Goal: Transaction & Acquisition: Download file/media

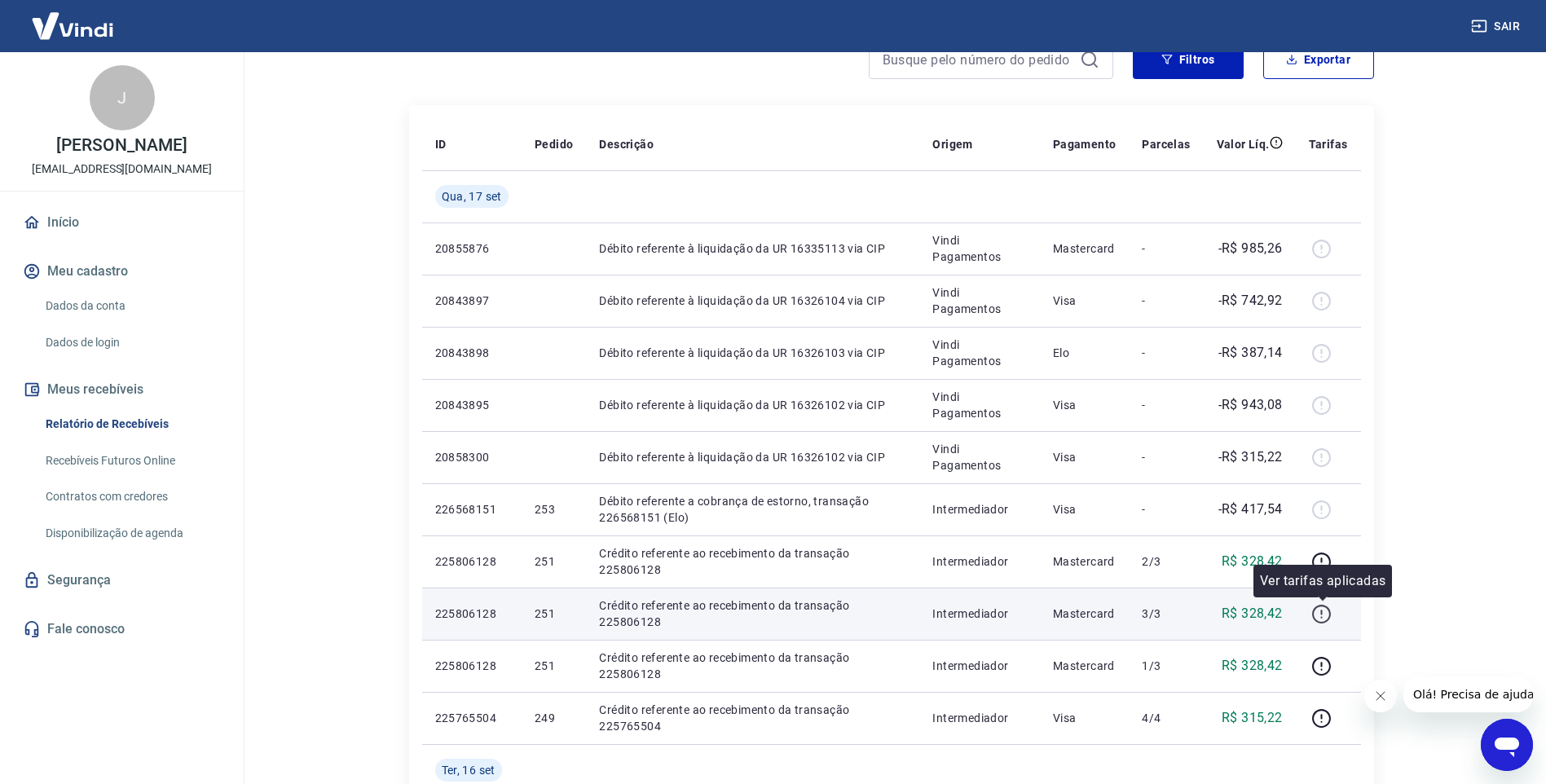
click at [1320, 609] on icon "button" at bounding box center [1321, 614] width 21 height 21
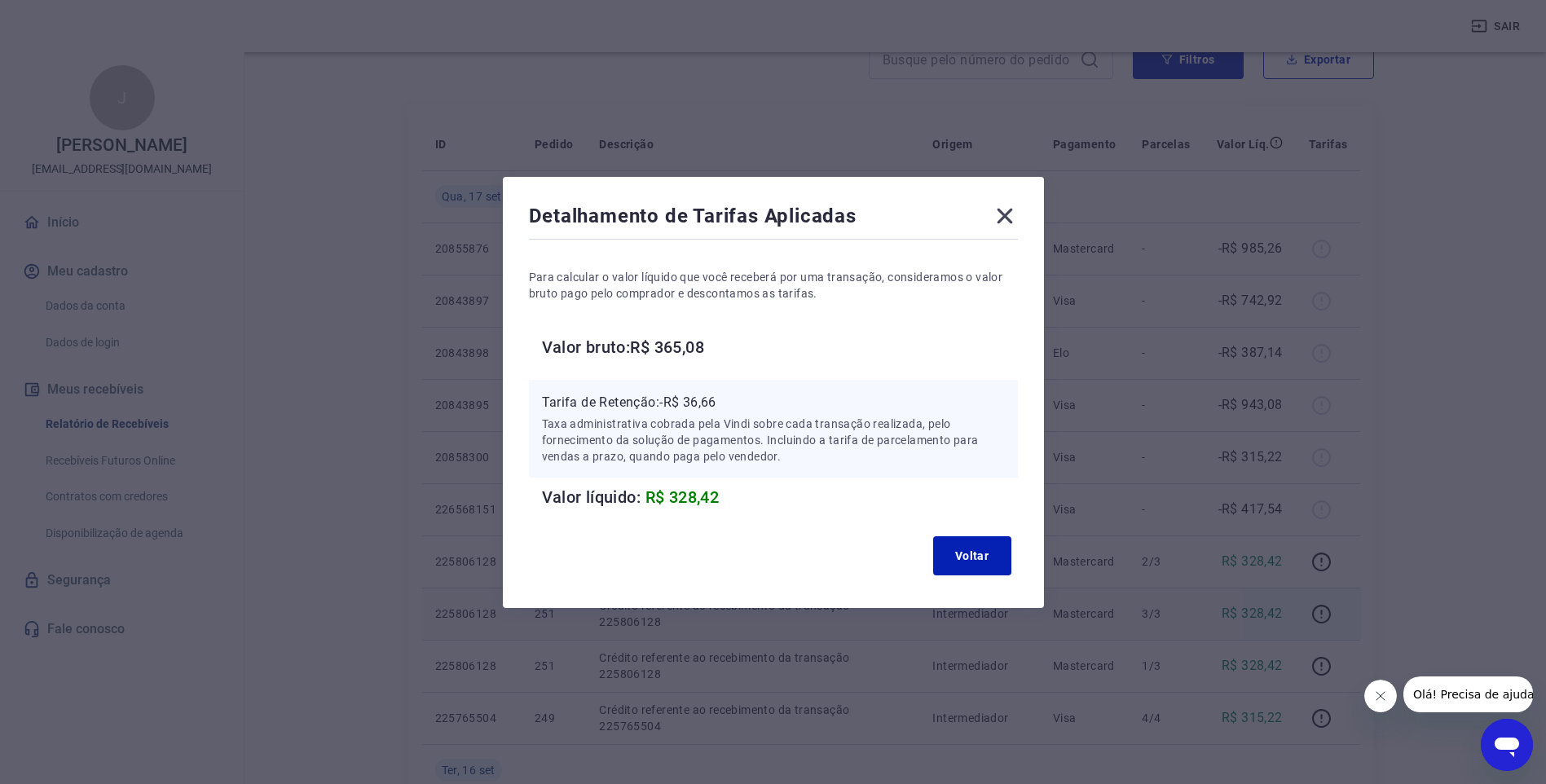
click at [1017, 210] on icon at bounding box center [1004, 216] width 26 height 26
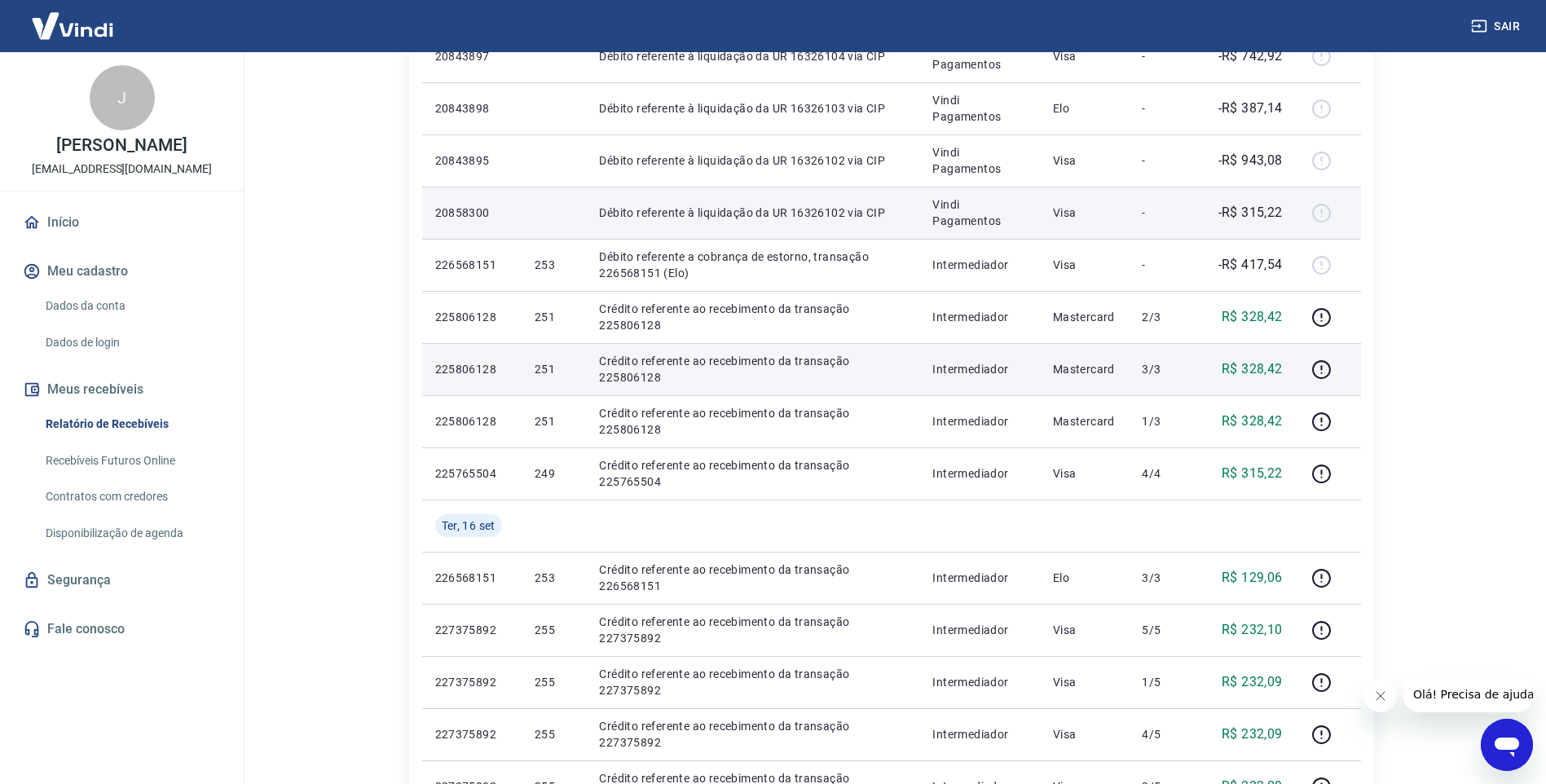
scroll to position [244, 0]
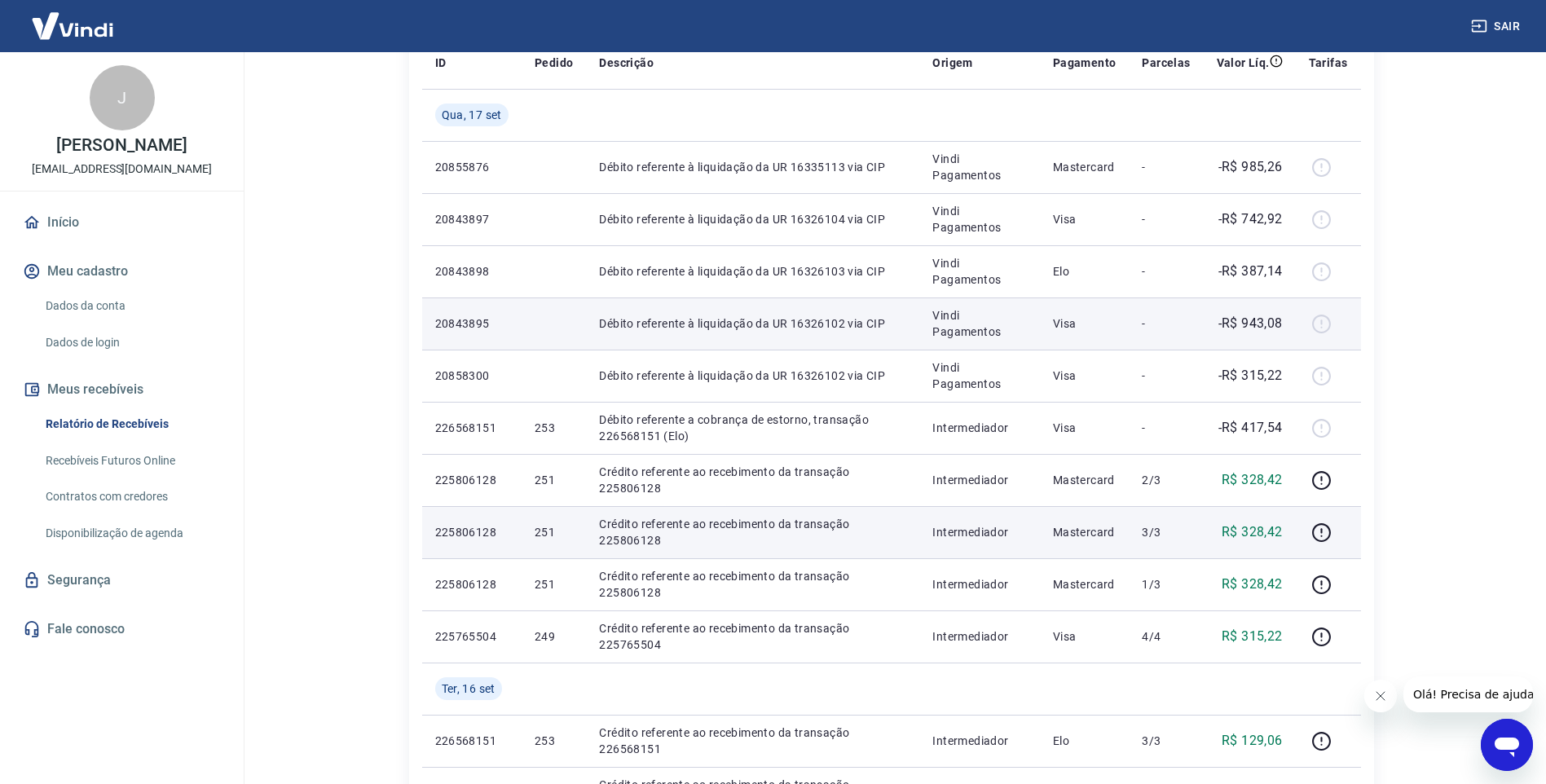
click at [1321, 327] on div at bounding box center [1328, 323] width 39 height 26
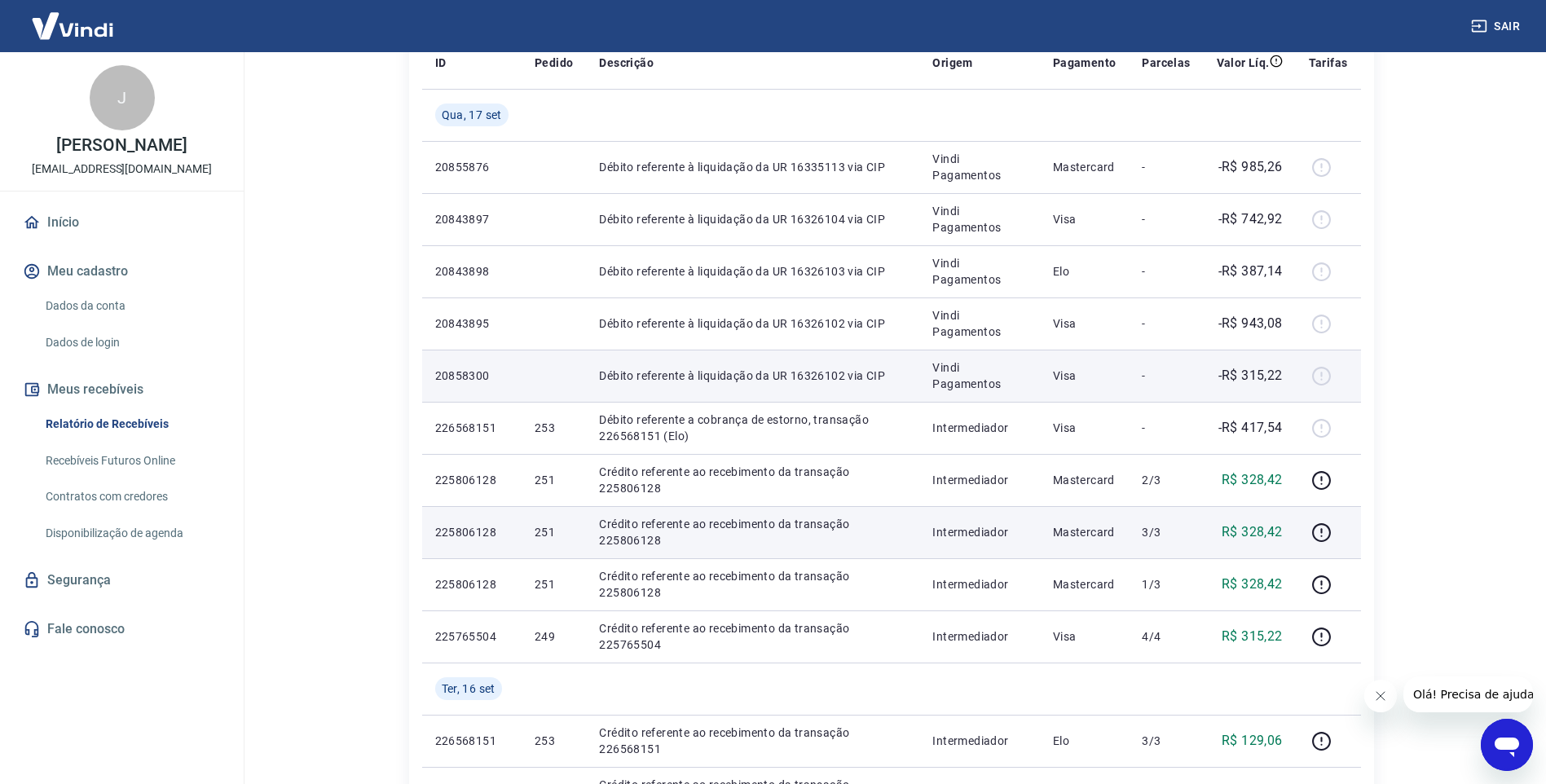
click at [823, 371] on p "Débito referente à liquidação da UR 16326102 via CIP" at bounding box center [752, 376] width 307 height 16
drag, startPoint x: 823, startPoint y: 371, endPoint x: 920, endPoint y: 352, distance: 98.8
click at [919, 352] on td "Débito referente à liquidação da UR 16326102 via CIP" at bounding box center [753, 376] width 333 height 52
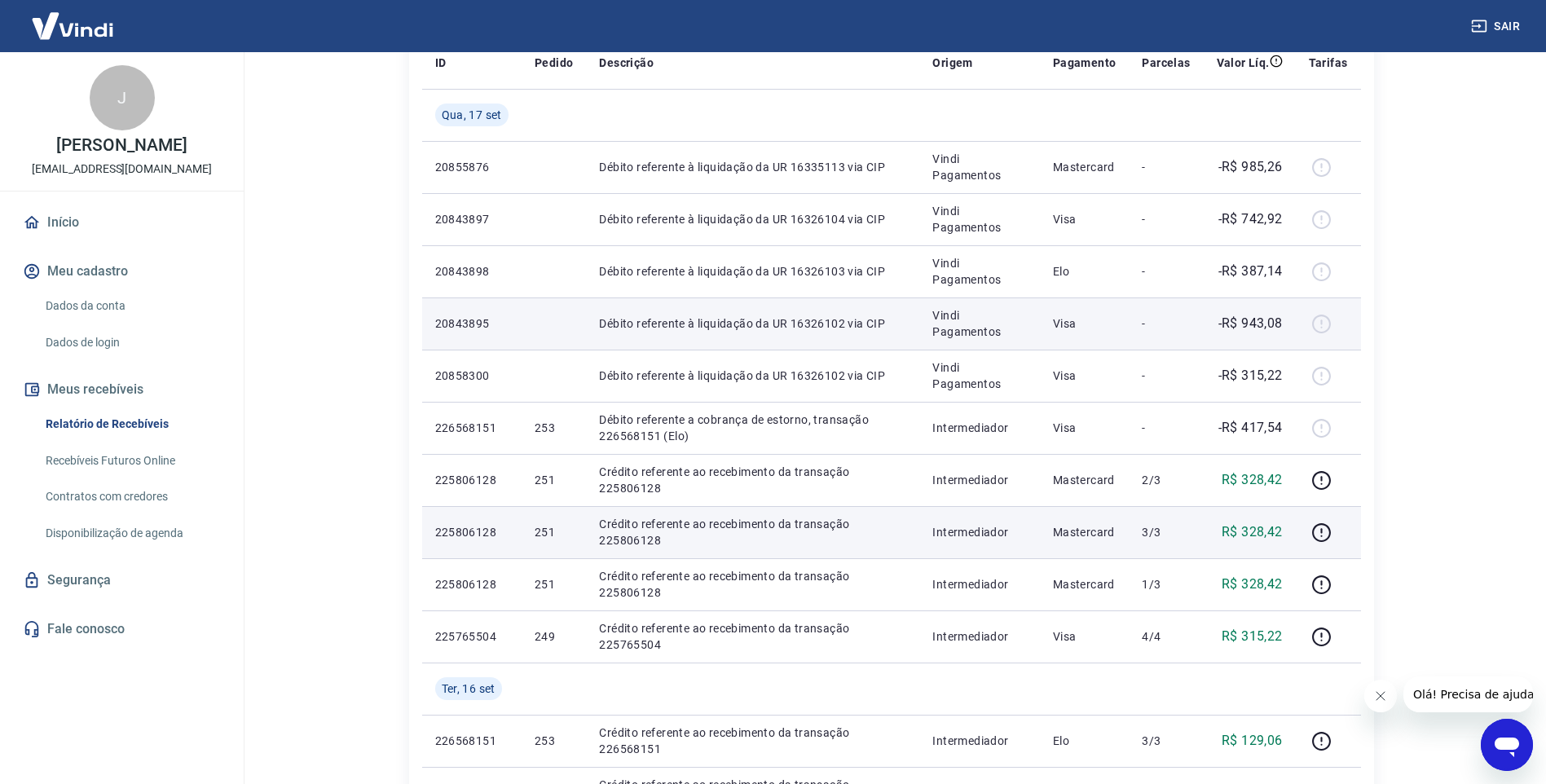
click at [835, 315] on p "Débito referente à liquidação da UR 16326102 via CIP" at bounding box center [752, 323] width 307 height 16
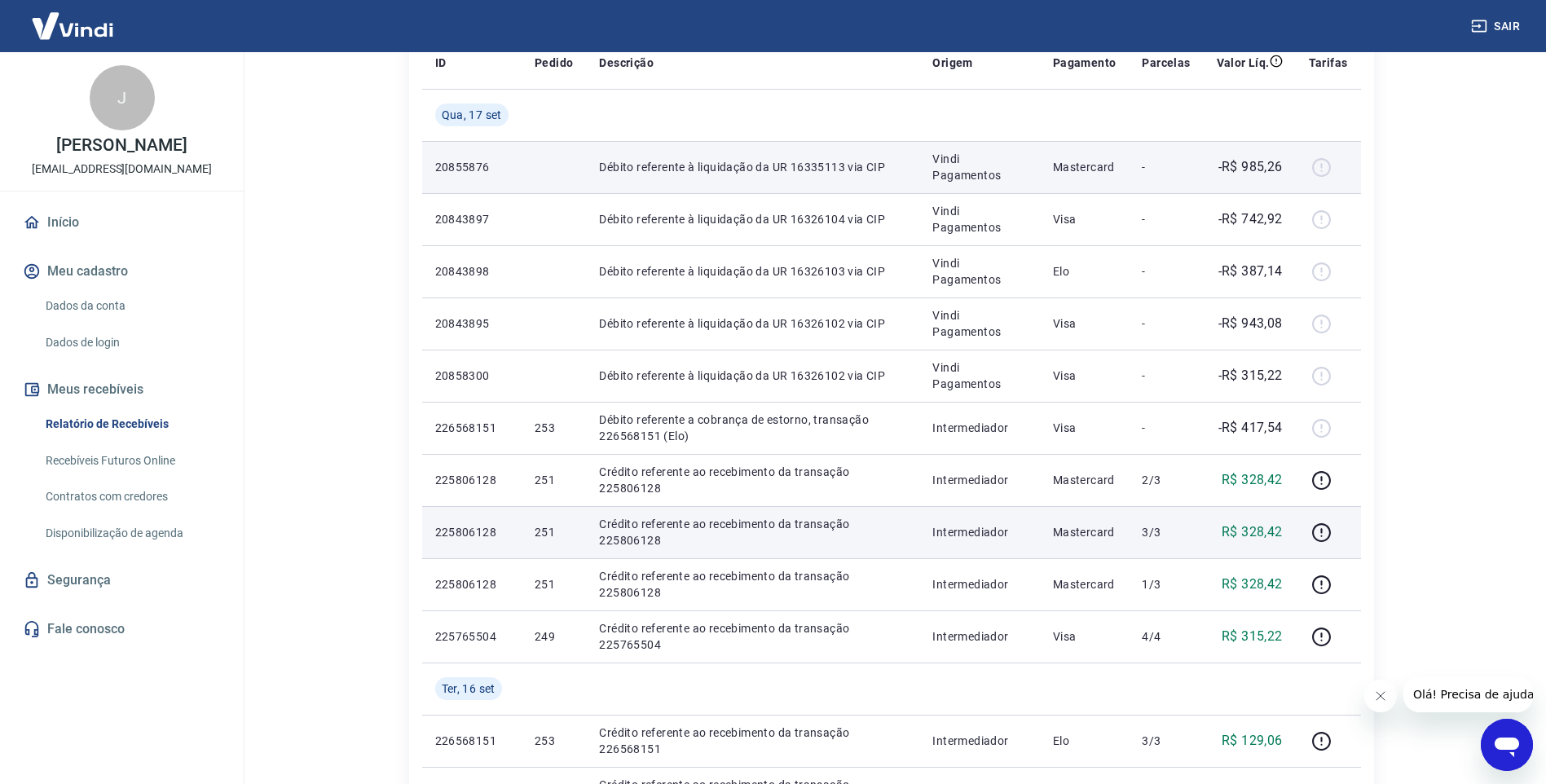
drag, startPoint x: 869, startPoint y: 228, endPoint x: 880, endPoint y: 183, distance: 46.3
click at [869, 227] on td "Débito referente à liquidação da UR 16326104 via CIP" at bounding box center [753, 219] width 333 height 52
click at [881, 177] on td "Débito referente à liquidação da UR 16335113 via CIP" at bounding box center [753, 167] width 333 height 52
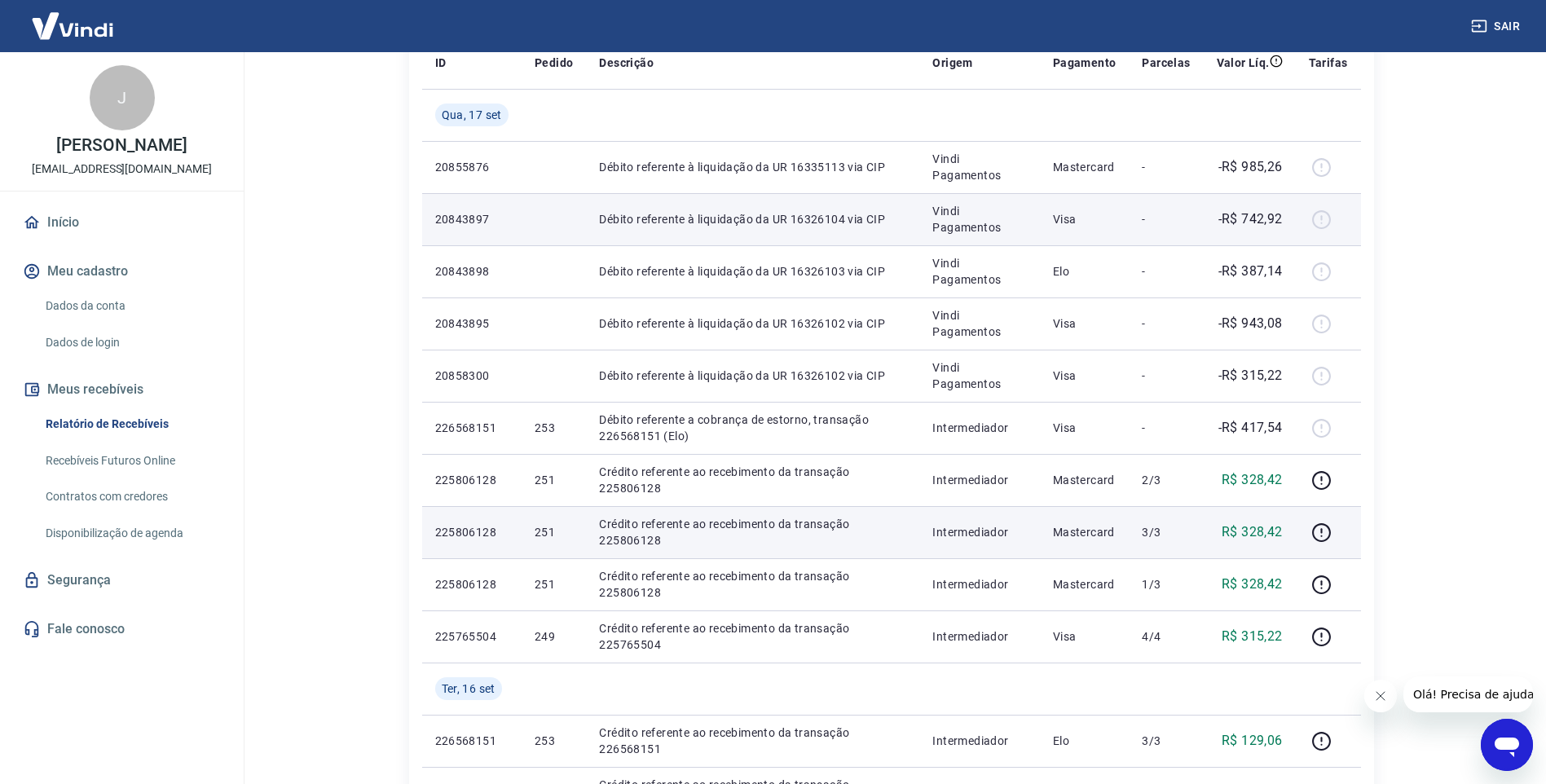
click at [1229, 214] on p "-R$ 742,92" at bounding box center [1251, 219] width 64 height 20
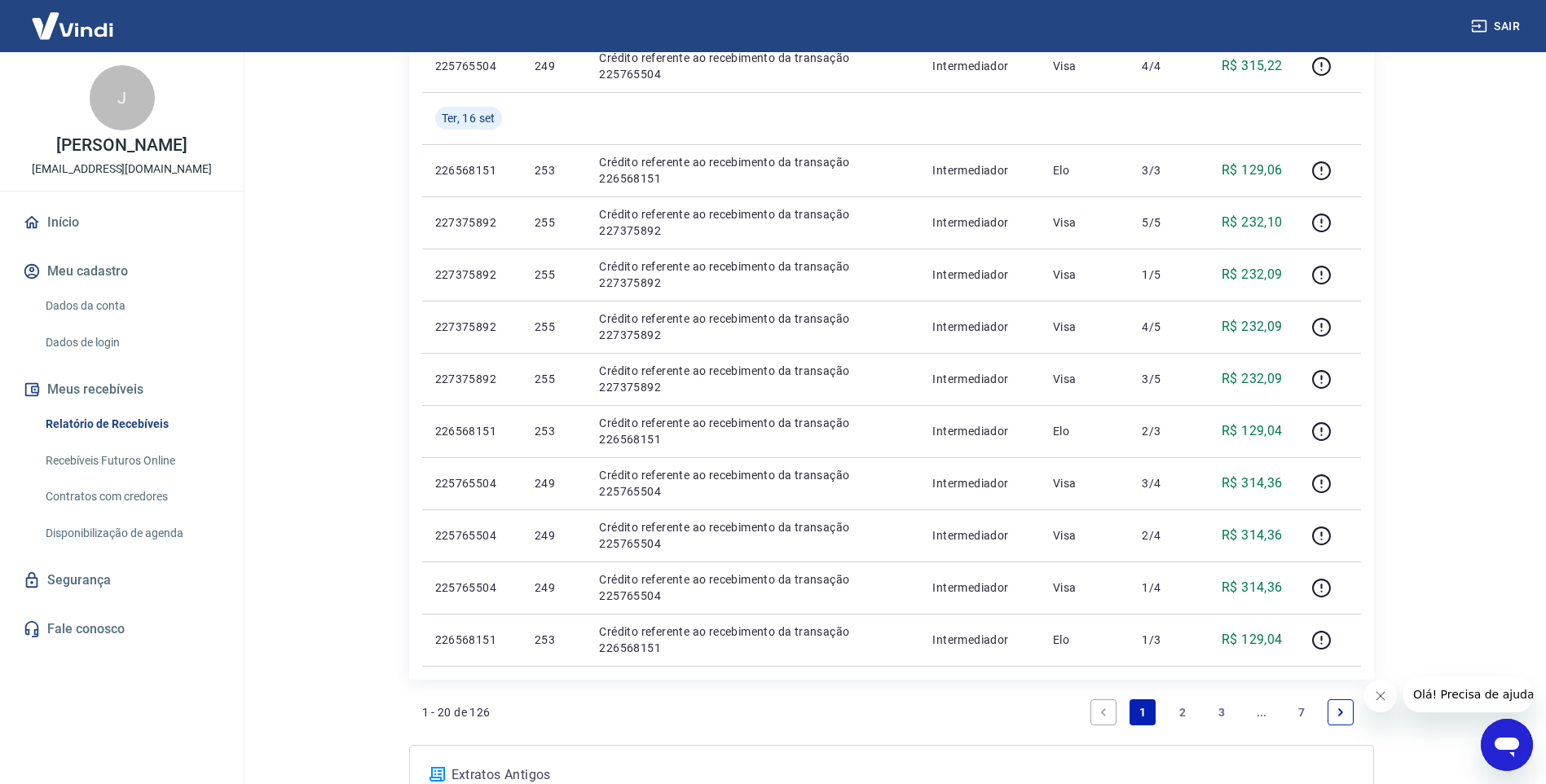
scroll to position [897, 0]
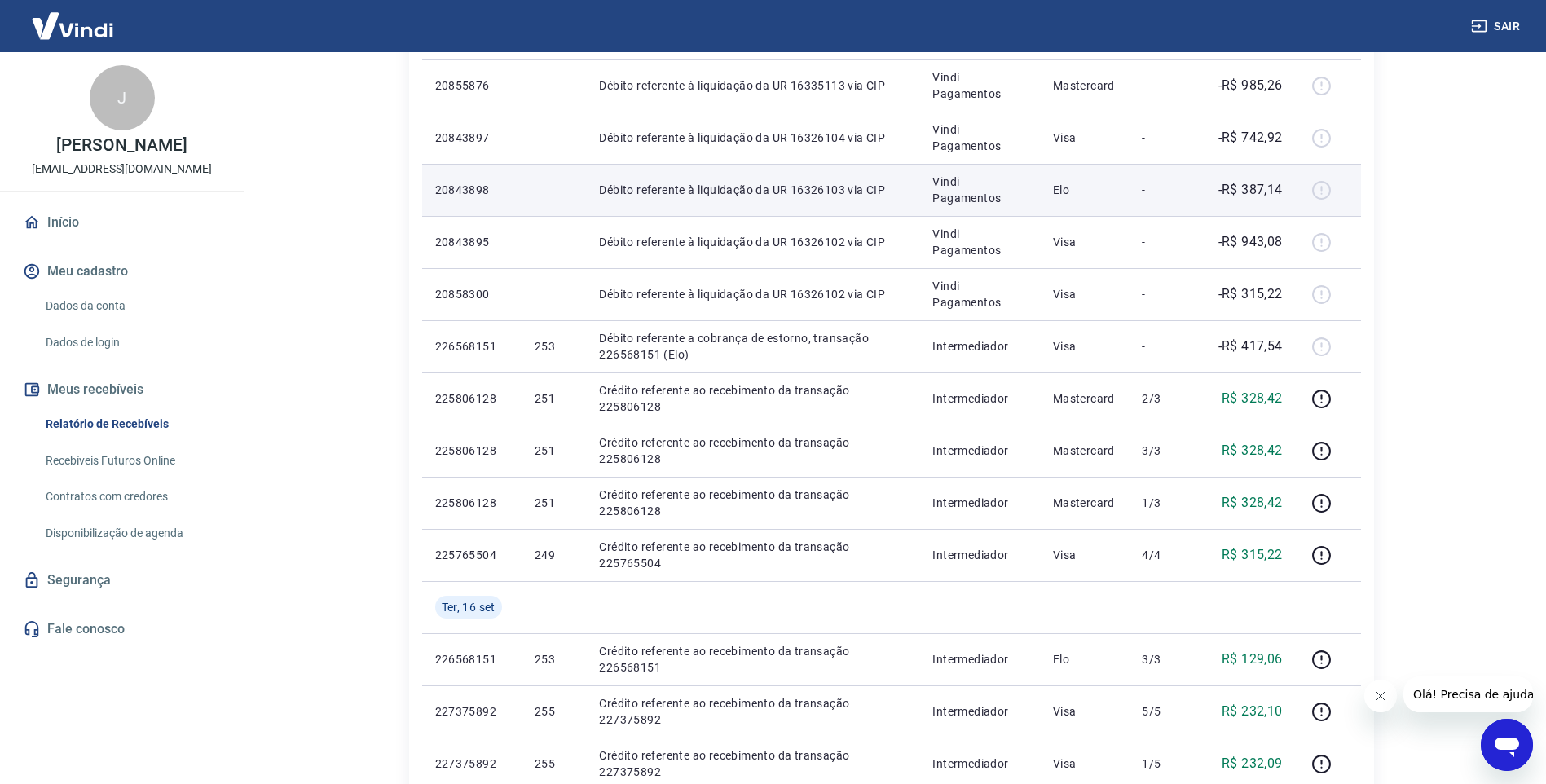
scroll to position [81, 0]
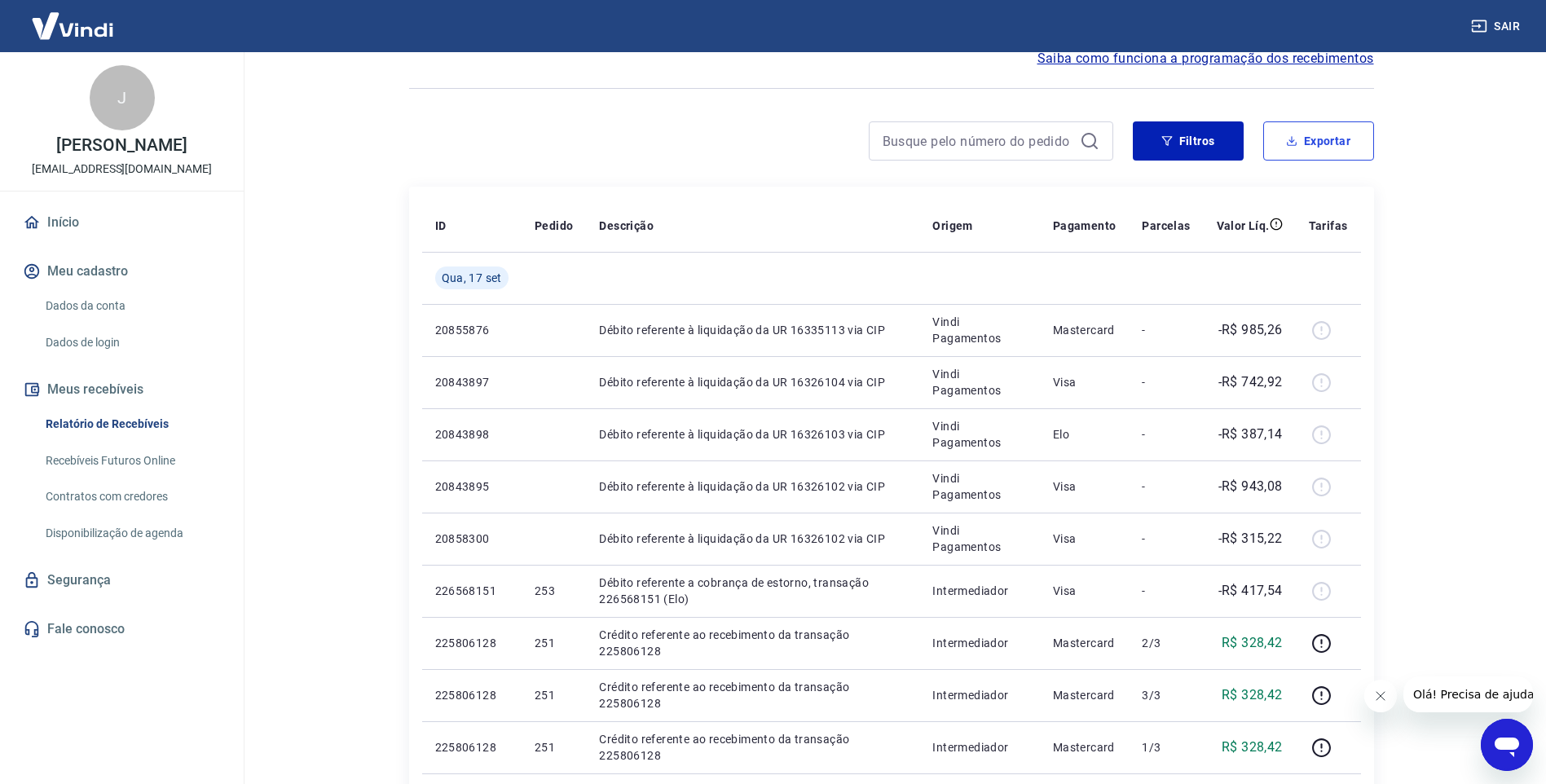
click at [1283, 153] on button "Exportar" at bounding box center [1319, 141] width 111 height 39
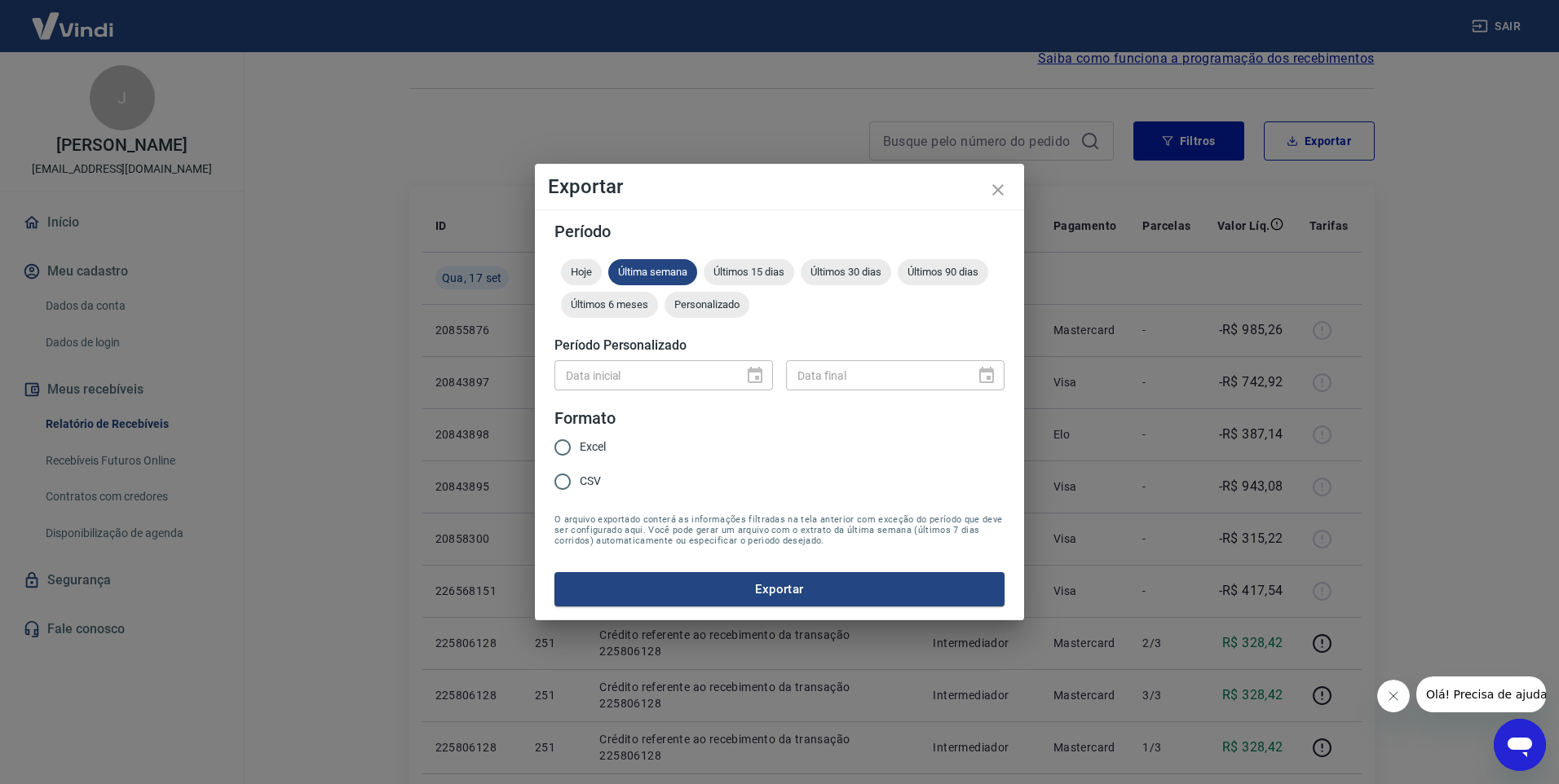
click at [561, 447] on input "Excel" at bounding box center [562, 447] width 34 height 34
radio input "true"
click at [756, 373] on div "Data inicial" at bounding box center [664, 375] width 218 height 30
click at [850, 281] on div "Últimos 30 dias" at bounding box center [845, 272] width 90 height 26
drag, startPoint x: 779, startPoint y: 608, endPoint x: 774, endPoint y: 589, distance: 19.6
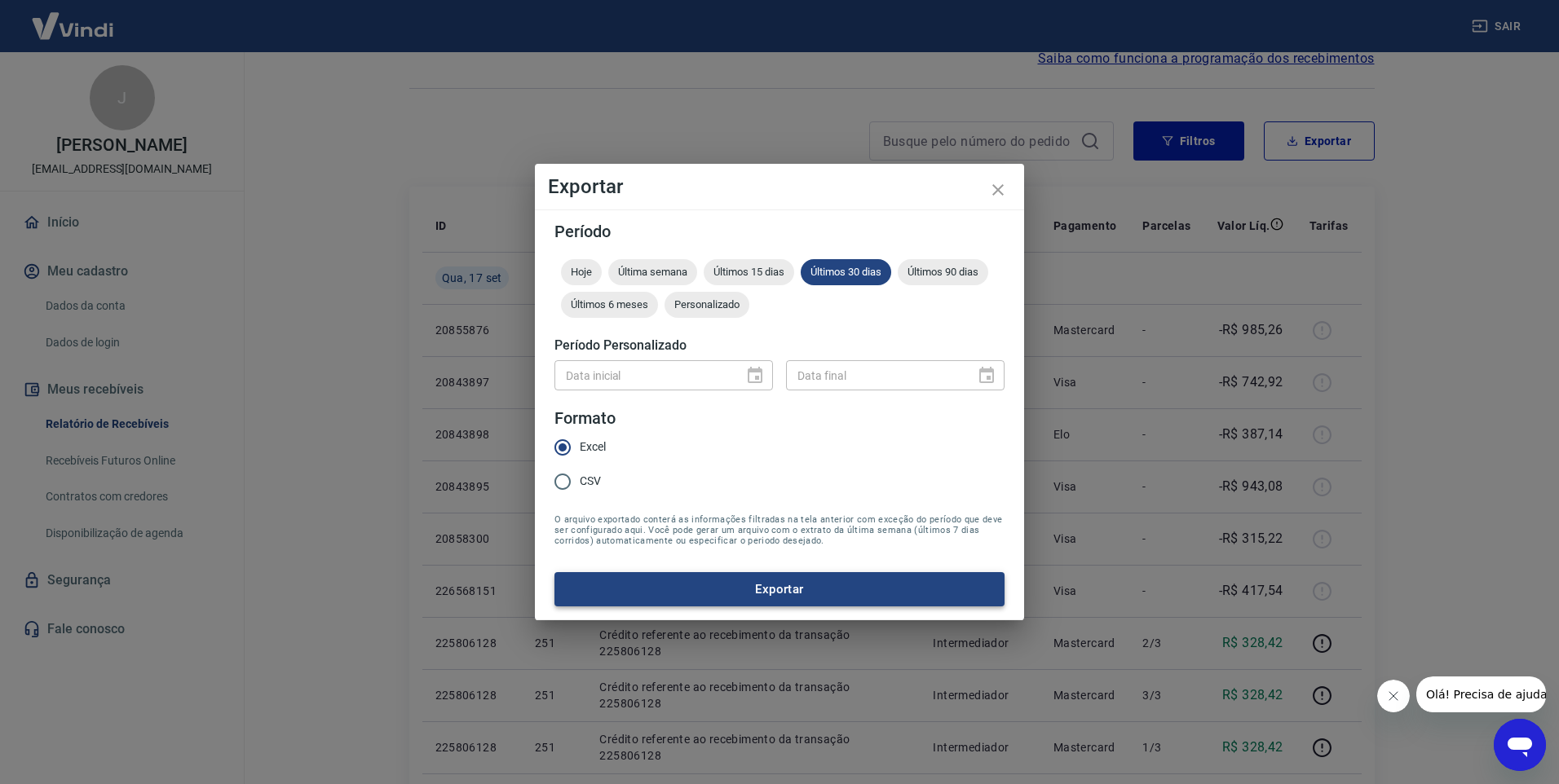
click at [776, 608] on div "Período Hoje Última semana Últimos 15 dias Últimos 30 dias Últimos 90 dias Últi…" at bounding box center [779, 414] width 489 height 411
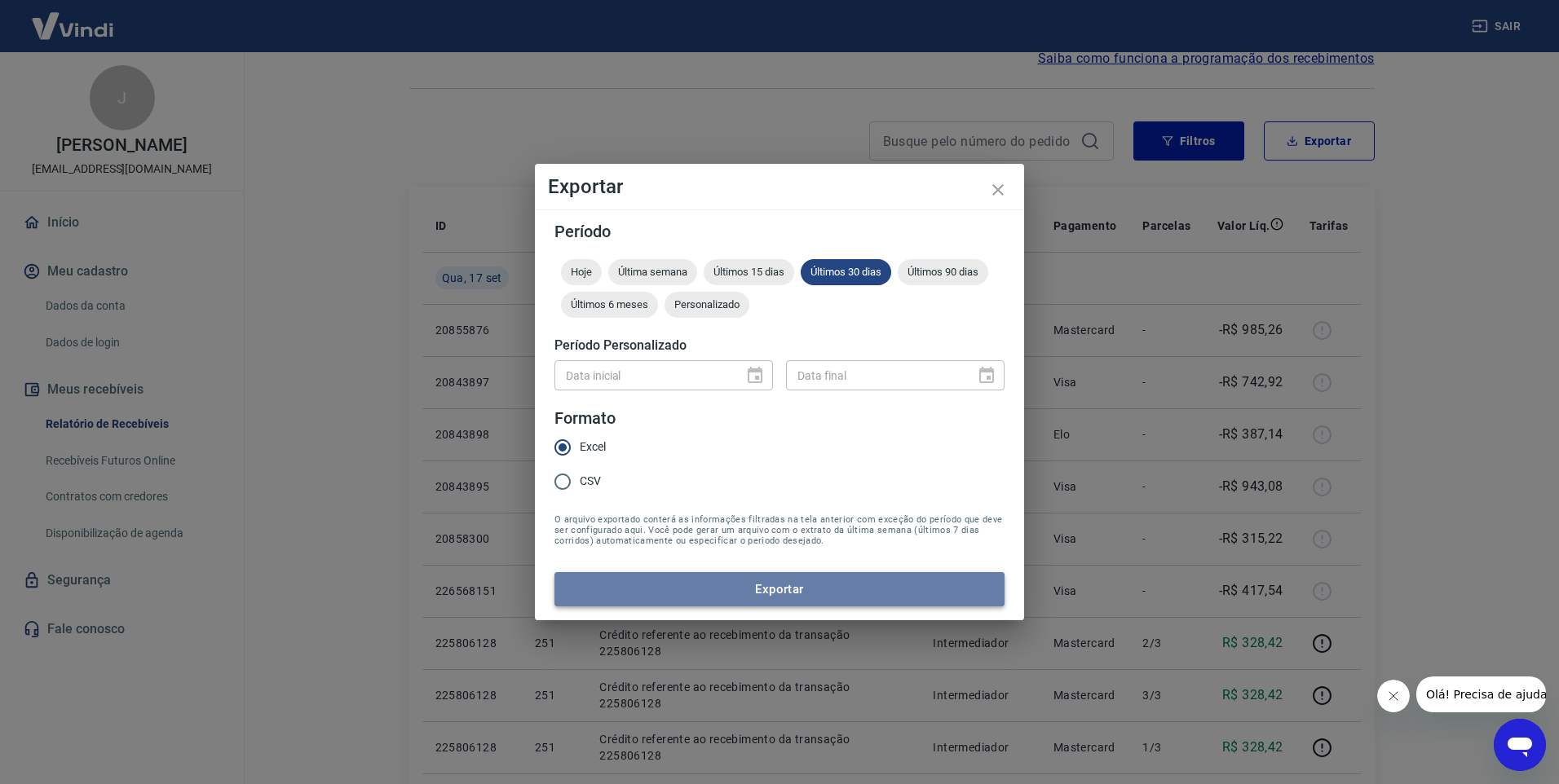
click at [774, 589] on button "Exportar" at bounding box center [779, 589] width 450 height 34
